Goal: Information Seeking & Learning: Learn about a topic

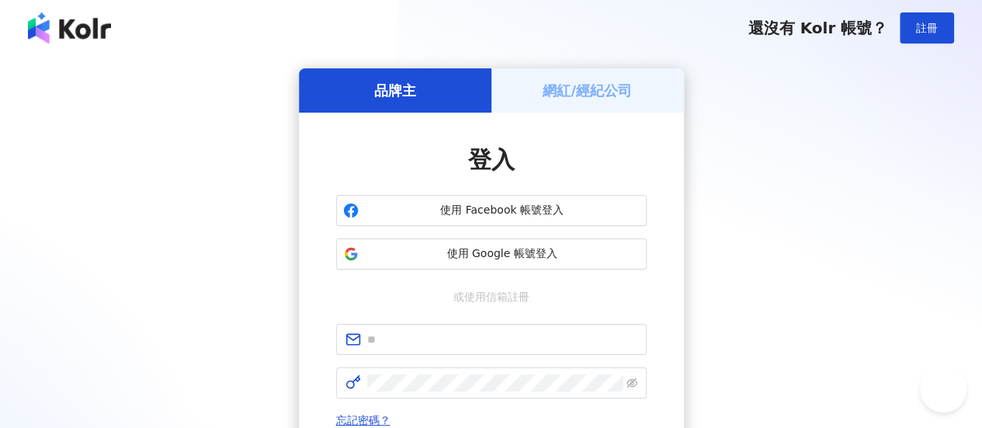
click at [500, 251] on span "使用 Google 帳號登入" at bounding box center [502, 254] width 275 height 16
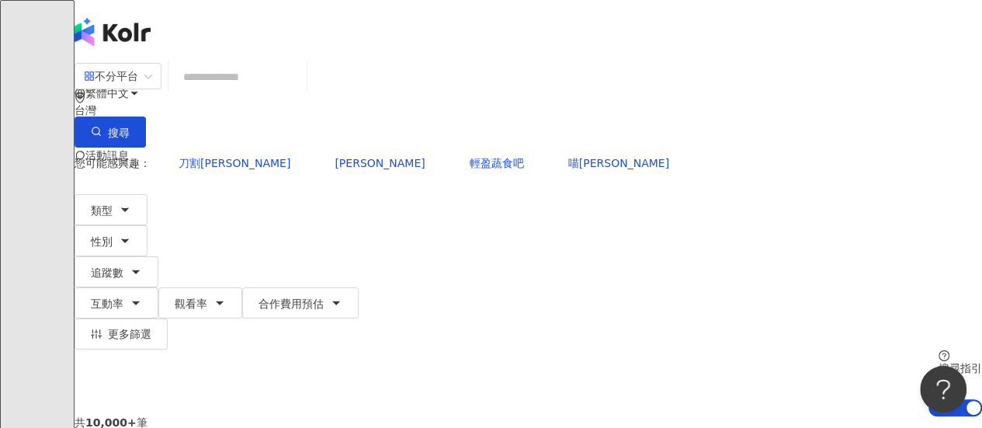
click at [301, 92] on input "search" at bounding box center [238, 77] width 126 height 30
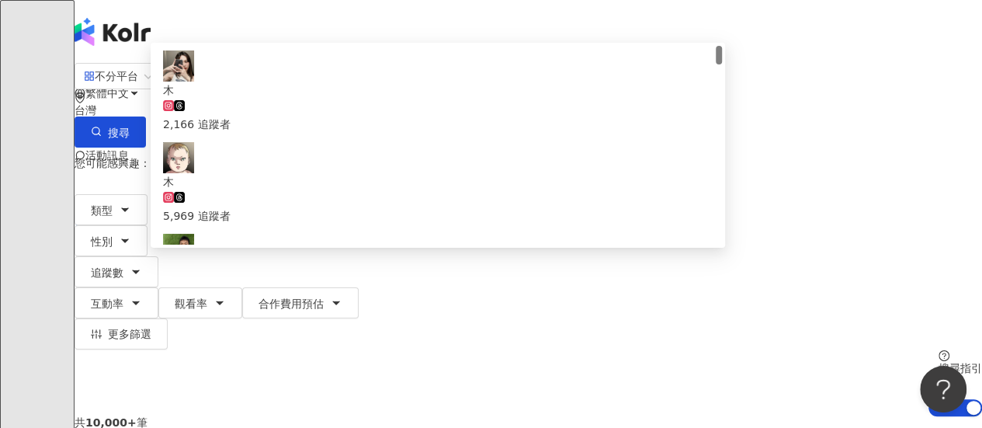
type input "**"
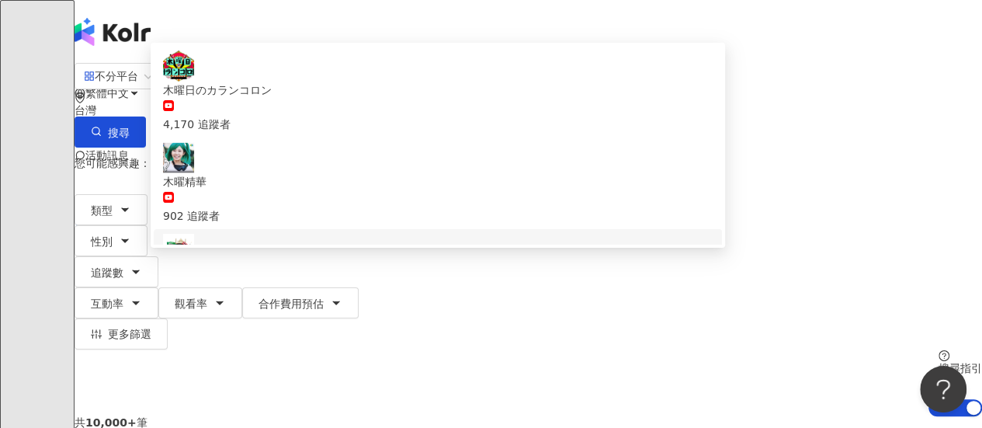
click at [391, 299] on div "3,387,837 追蹤者" at bounding box center [438, 307] width 550 height 17
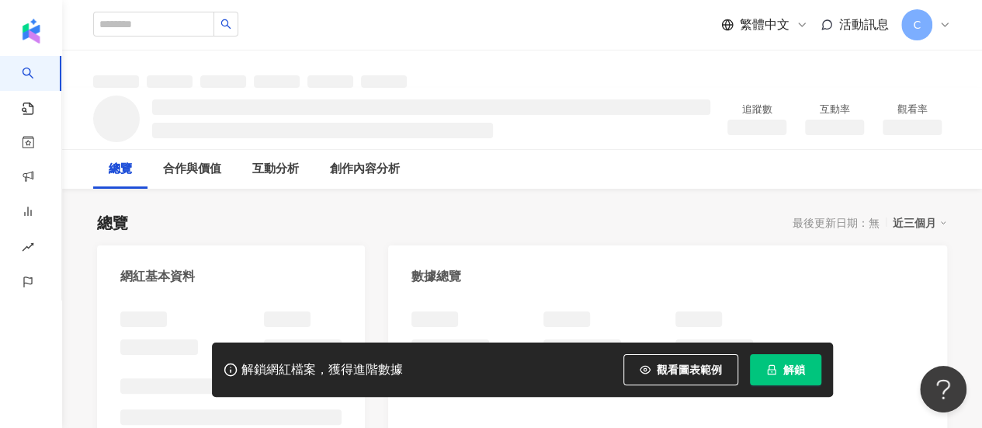
click at [779, 364] on button "解鎖" at bounding box center [785, 369] width 71 height 31
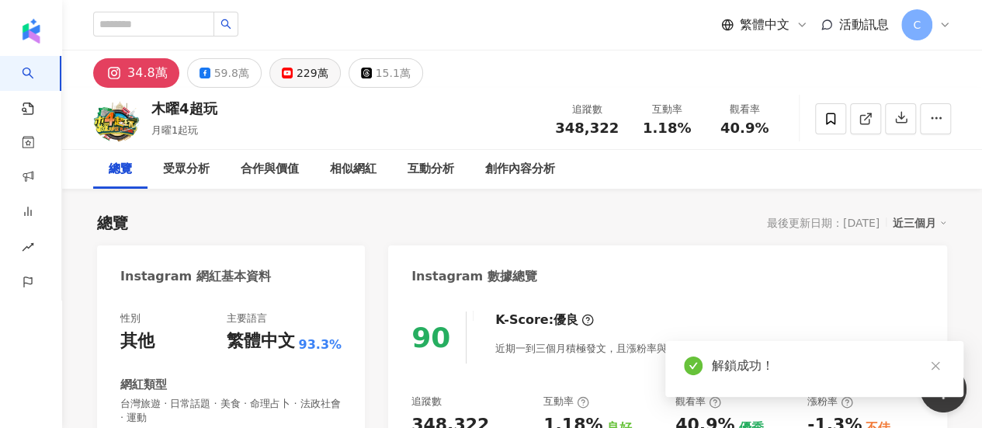
click at [307, 75] on div "229萬" at bounding box center [313, 73] width 32 height 22
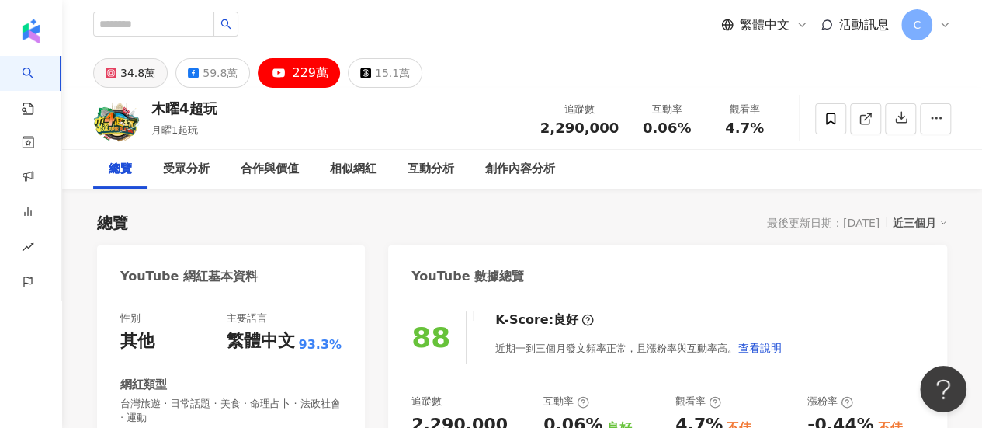
click at [98, 73] on button "34.8萬" at bounding box center [130, 73] width 75 height 30
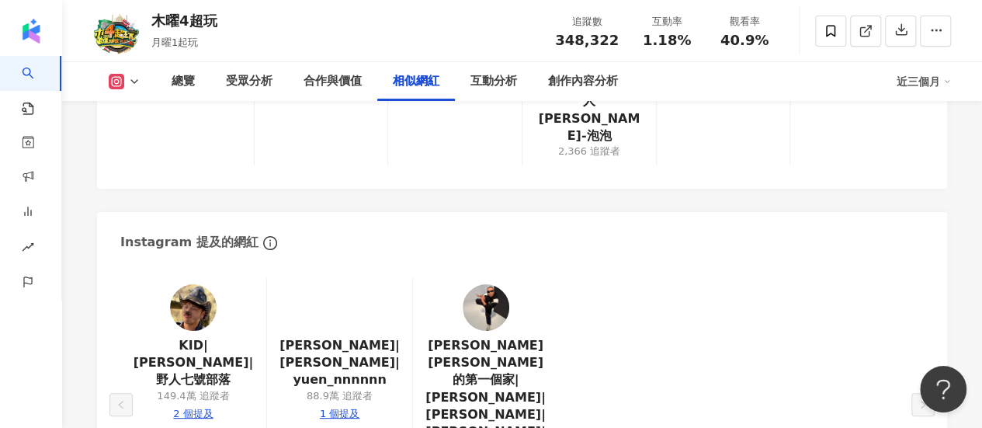
scroll to position [2918, 0]
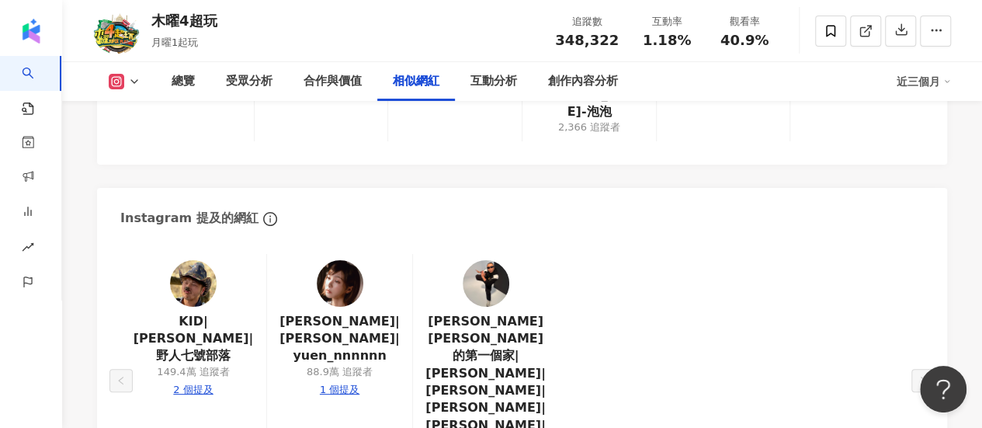
click at [343, 260] on img at bounding box center [340, 283] width 47 height 47
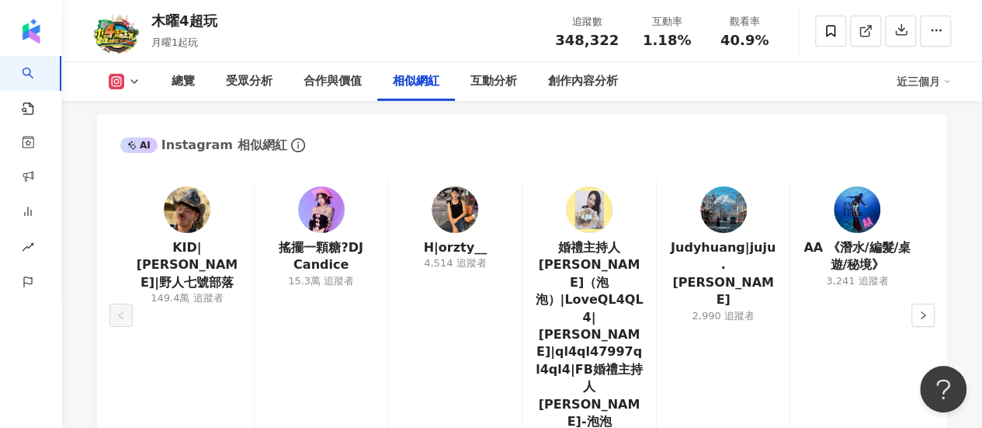
scroll to position [2607, 0]
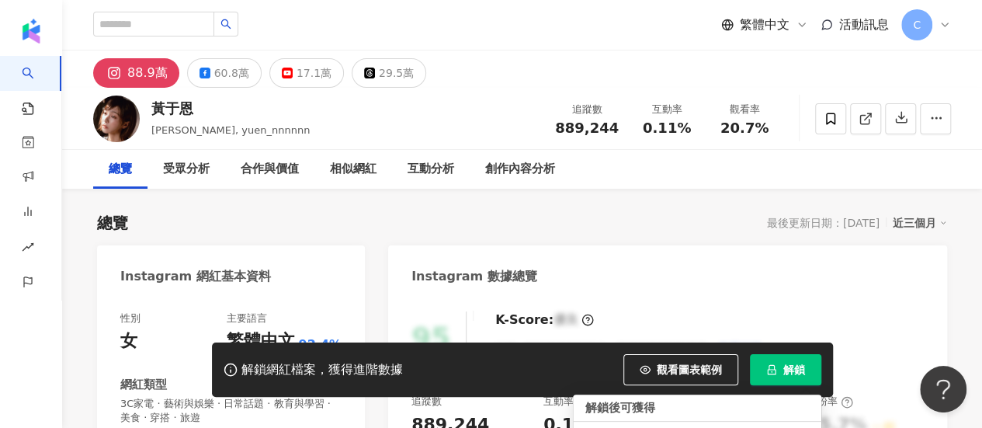
click at [768, 361] on button "解鎖" at bounding box center [785, 369] width 71 height 31
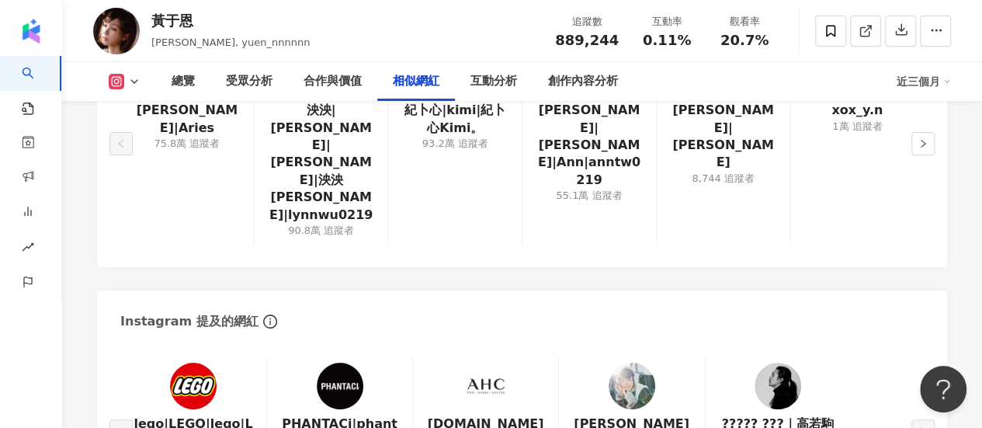
scroll to position [2641, 0]
